Goal: Task Accomplishment & Management: Manage account settings

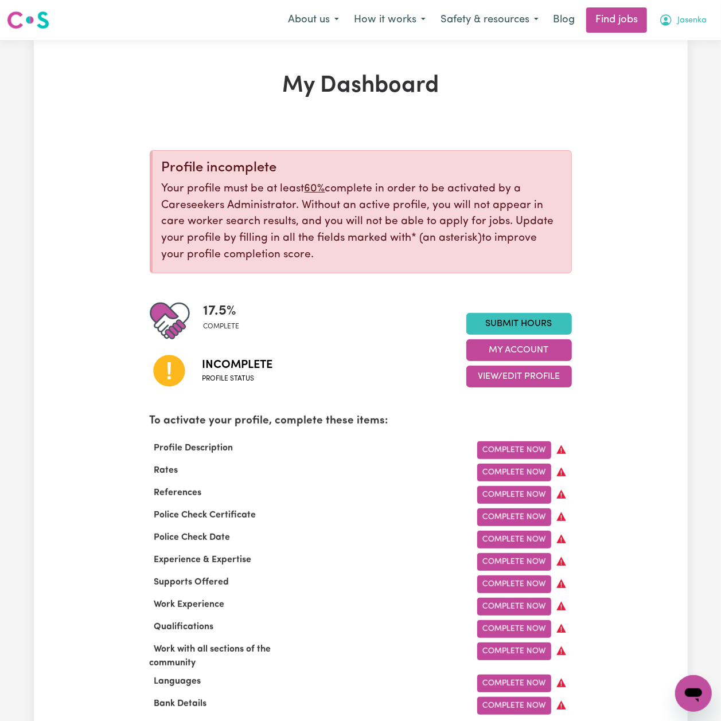
click at [673, 18] on button "Jasenka" at bounding box center [682, 20] width 63 height 24
click at [662, 90] on link "Logout" at bounding box center [668, 88] width 91 height 22
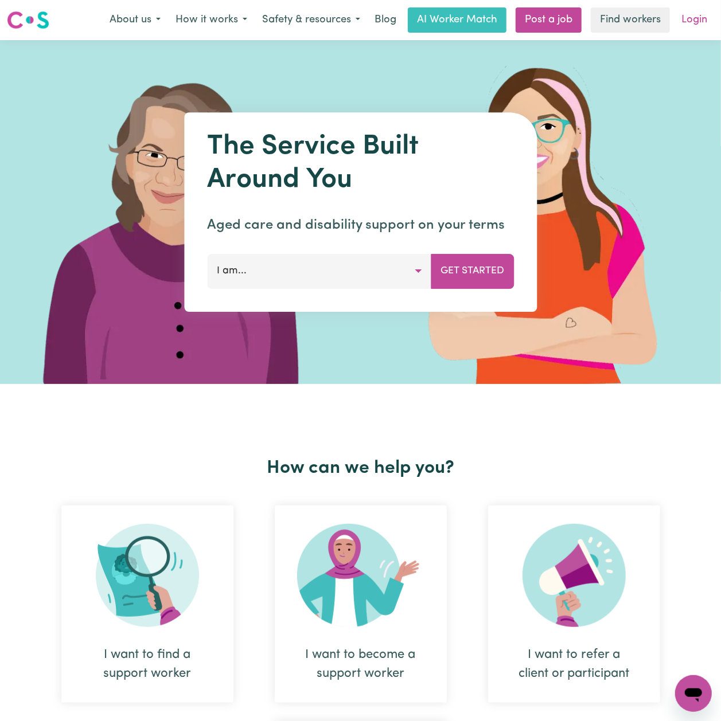
click at [691, 23] on link "Login" at bounding box center [694, 19] width 40 height 25
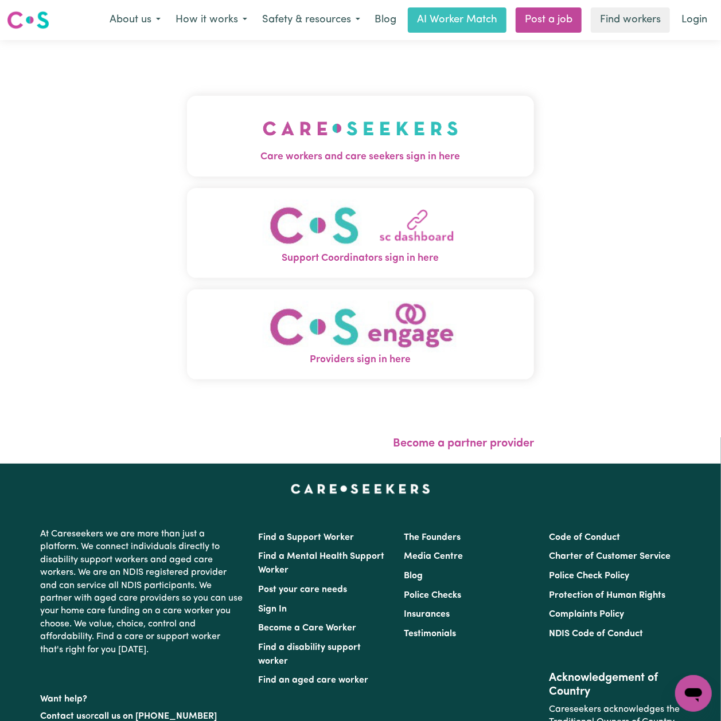
click at [329, 108] on button "Care workers and care seekers sign in here" at bounding box center [360, 136] width 347 height 80
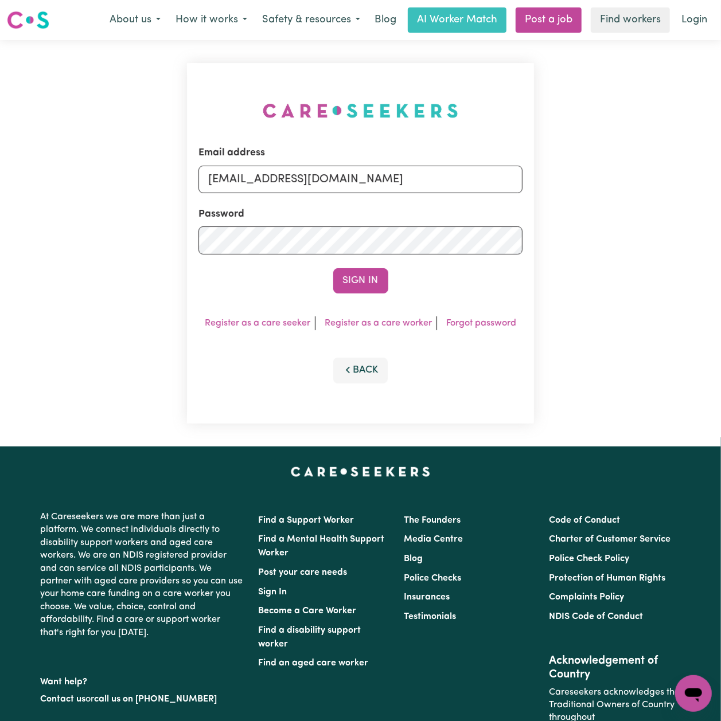
click at [247, 197] on form "Email address [EMAIL_ADDRESS][DOMAIN_NAME] Password Sign In" at bounding box center [360, 220] width 324 height 148
drag, startPoint x: 270, startPoint y: 171, endPoint x: 270, endPoint y: 193, distance: 21.8
click at [270, 171] on input "[EMAIL_ADDRESS][DOMAIN_NAME]" at bounding box center [360, 180] width 324 height 28
drag, startPoint x: 271, startPoint y: 175, endPoint x: 450, endPoint y: 172, distance: 178.9
click at [450, 172] on input "Superuser~[EMAIL_ADDRESS][DOMAIN_NAME]" at bounding box center [360, 180] width 324 height 28
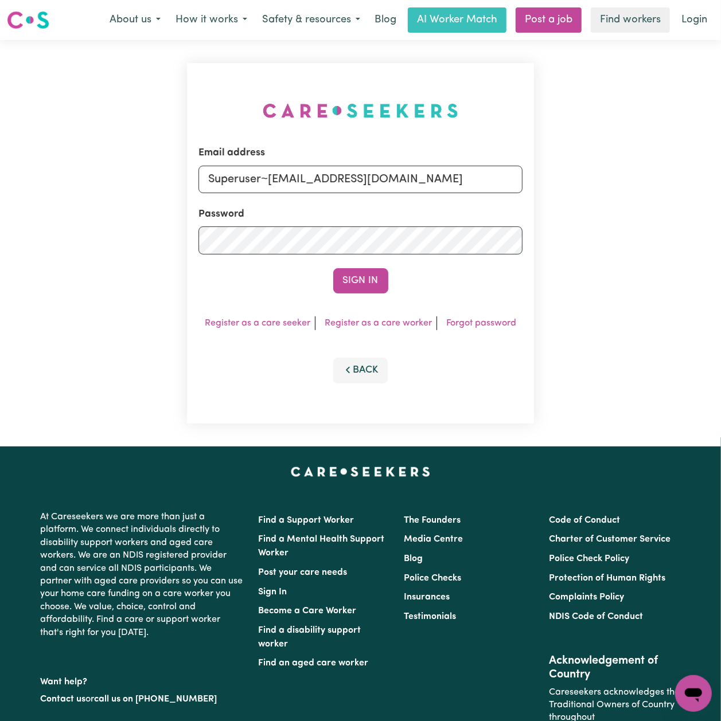
type input "Superuser~[EMAIL_ADDRESS][DOMAIN_NAME]"
click at [333, 268] on button "Sign In" at bounding box center [360, 280] width 55 height 25
